Goal: Task Accomplishment & Management: Manage account settings

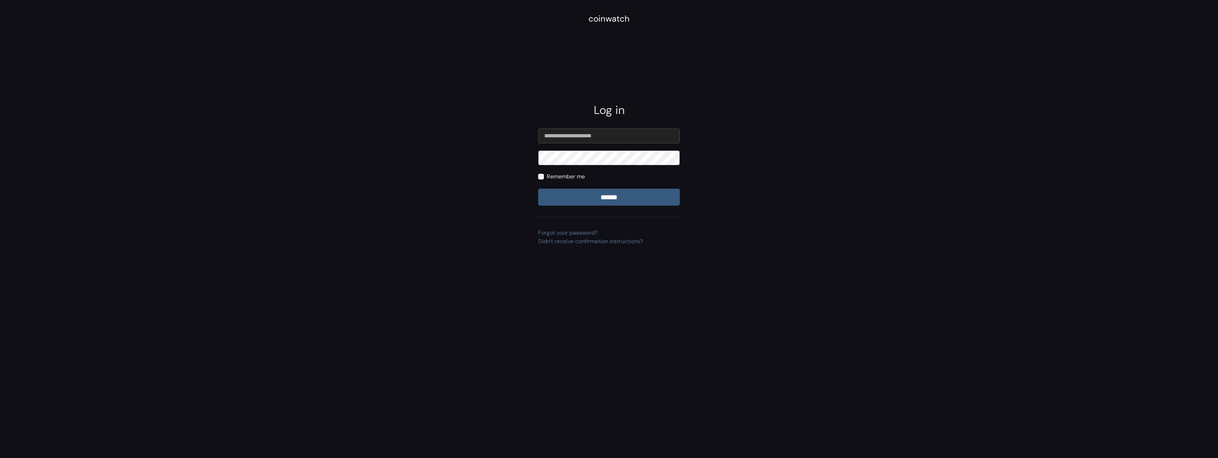
type input "**********"
click at [538, 189] on input "******" at bounding box center [609, 197] width 142 height 17
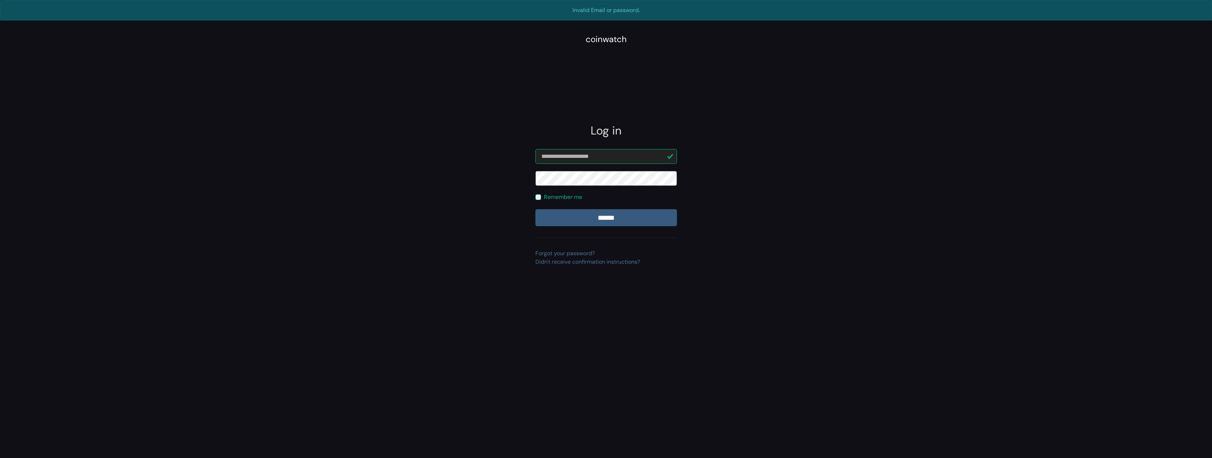
click at [552, 198] on label "Remember me" at bounding box center [563, 197] width 38 height 8
